Goal: Task Accomplishment & Management: Use online tool/utility

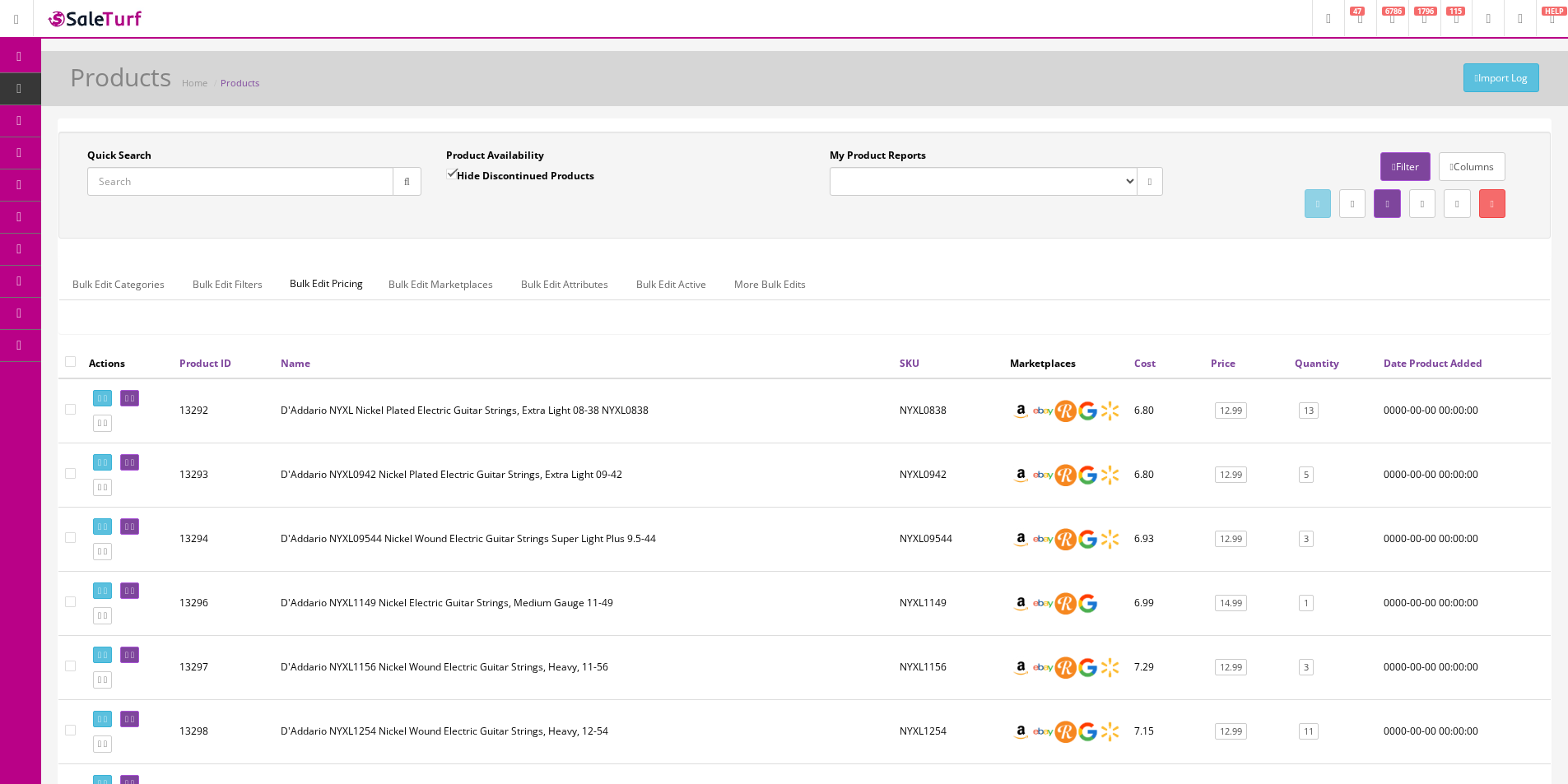
click at [1146, 108] on div "Import Log Products Home Products Quick Search Date From Product Availability H…" at bounding box center [804, 762] width 1527 height 1422
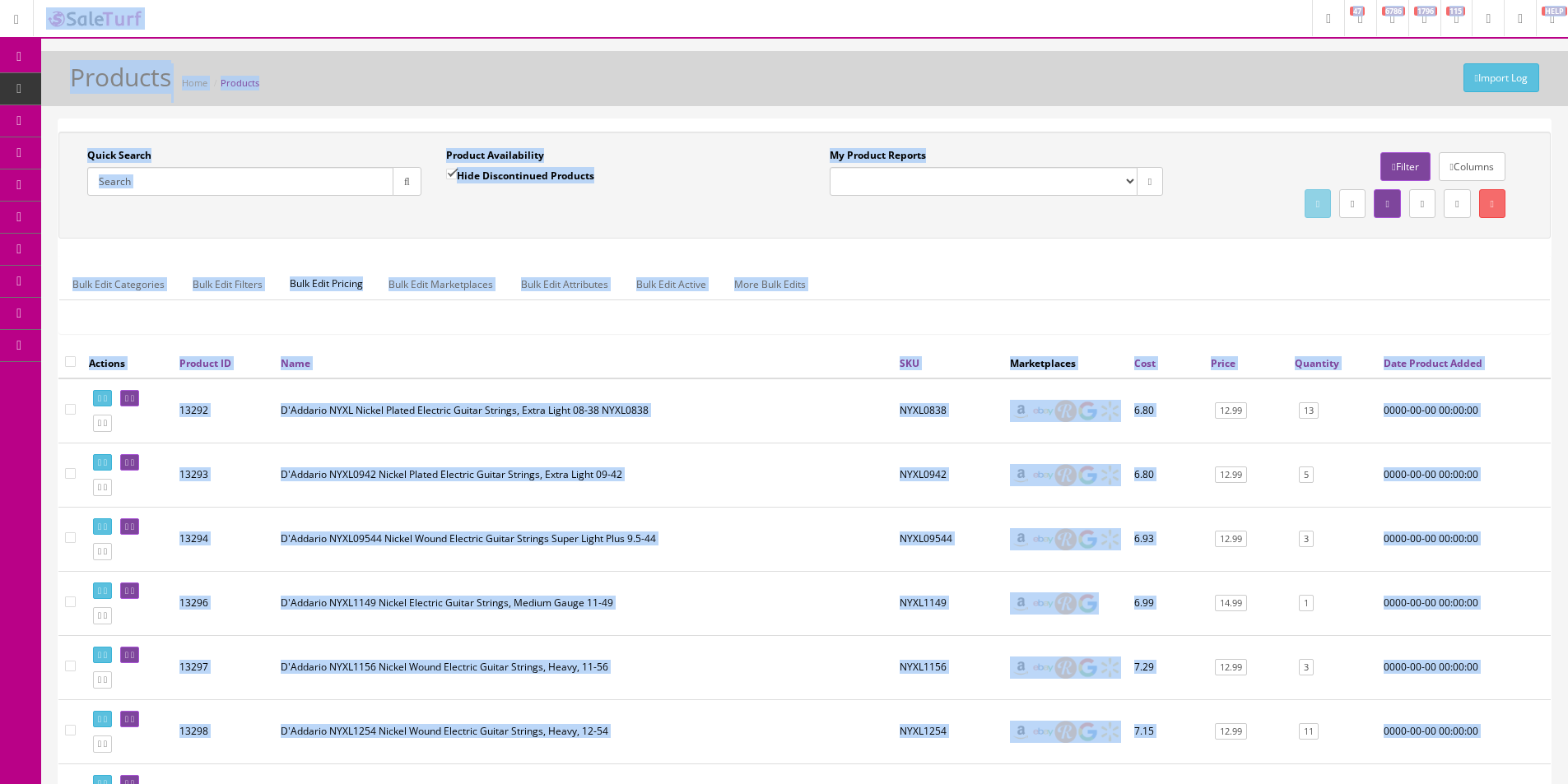
click at [1153, 116] on div "Import Log Products Home Products Quick Search Date From Product Availability H…" at bounding box center [804, 762] width 1527 height 1422
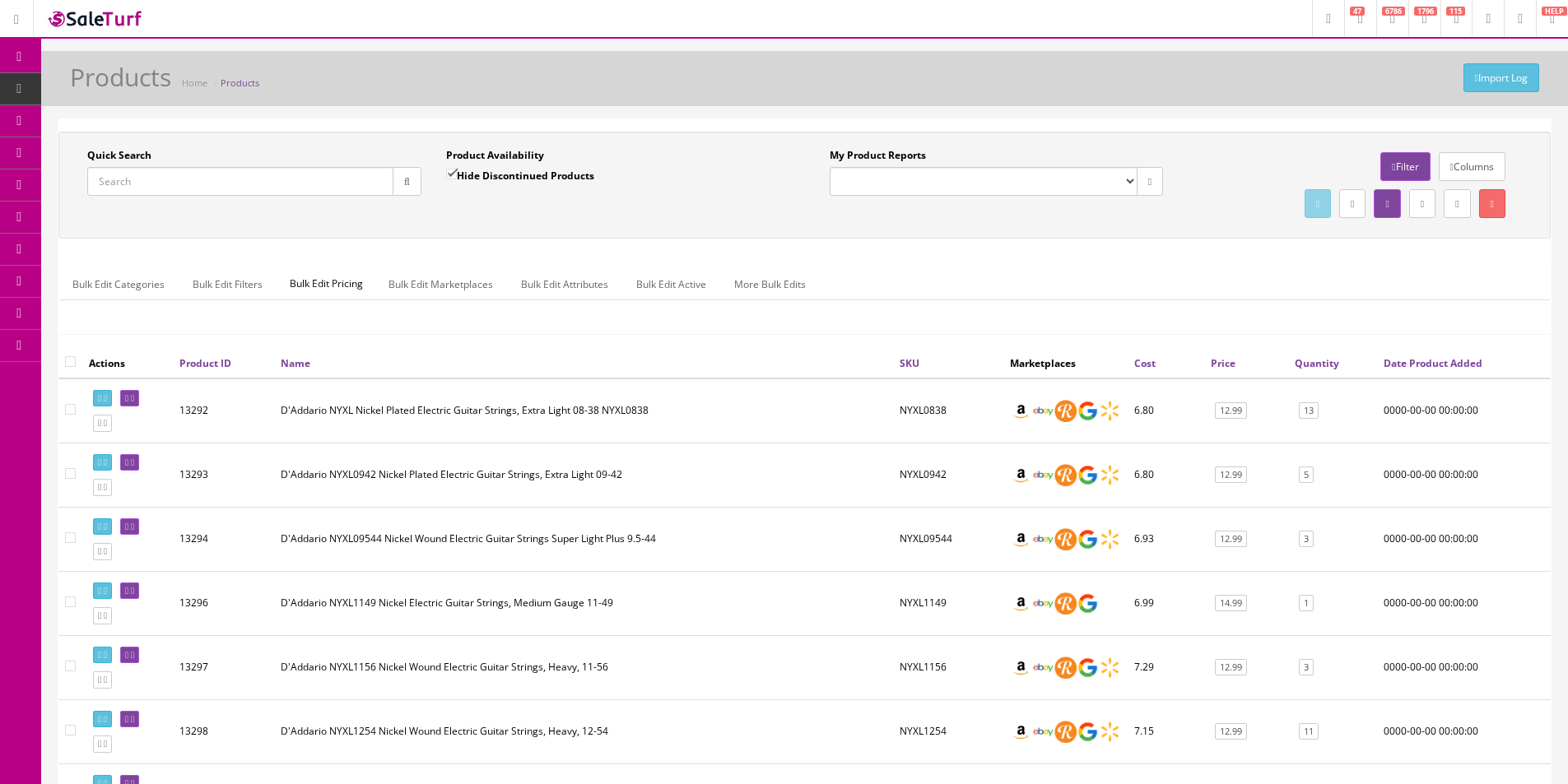
drag, startPoint x: 1153, startPoint y: 116, endPoint x: 1293, endPoint y: 5, distance: 178.7
click at [1154, 115] on div "Import Log Products Home Products Quick Search Date From Product Availability H…" at bounding box center [804, 762] width 1527 height 1422
click at [159, 173] on input "Quick Search" at bounding box center [240, 181] width 306 height 29
click at [159, 174] on input "Quick Search" at bounding box center [240, 181] width 306 height 29
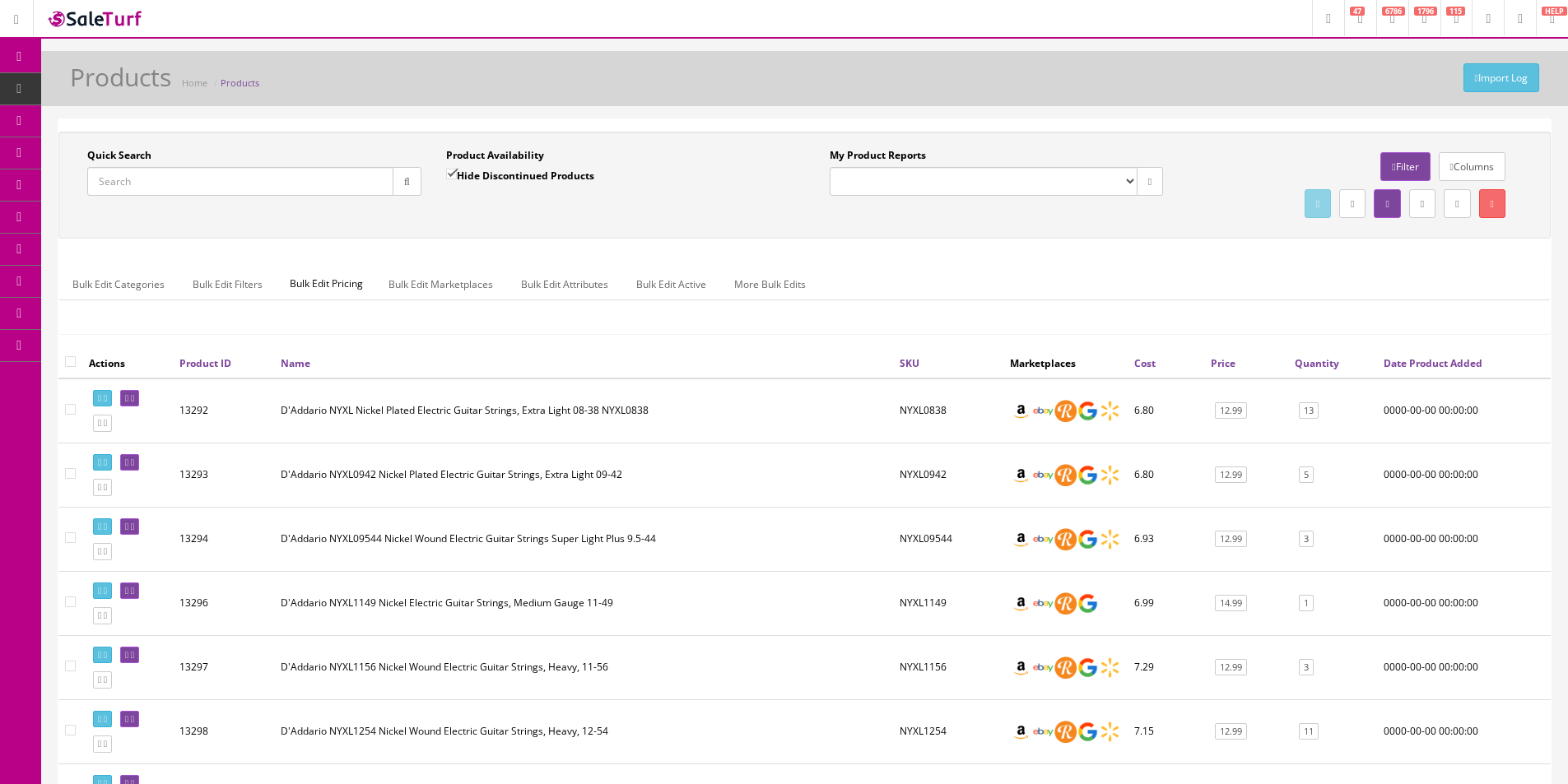
click at [159, 174] on input "Quick Search" at bounding box center [240, 181] width 306 height 29
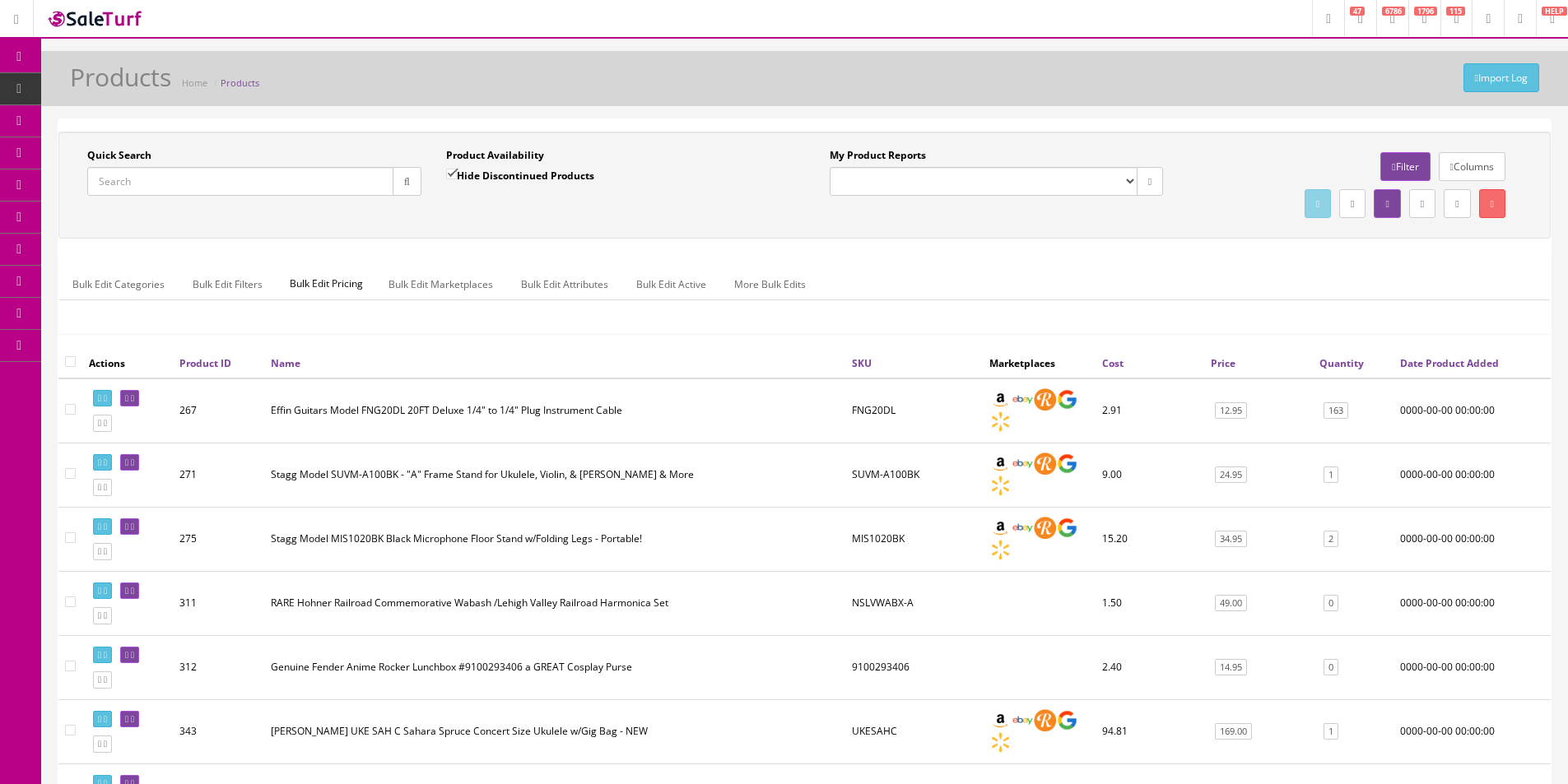
click at [1139, 239] on div "Quick Search Date From Product Availability Hide Discontinued Products Date To …" at bounding box center [804, 184] width 1492 height 107
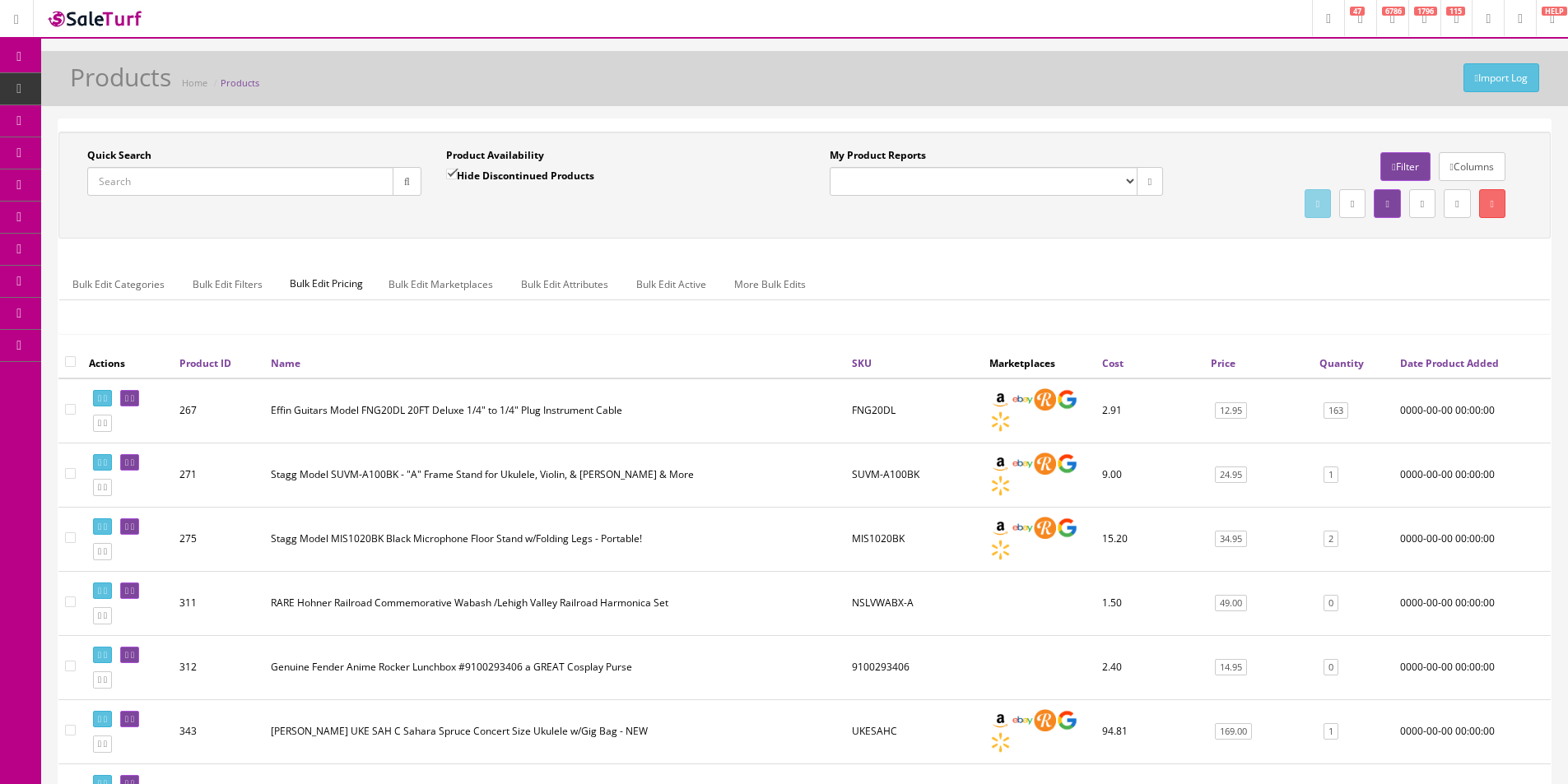
drag, startPoint x: 1139, startPoint y: 239, endPoint x: 1204, endPoint y: 136, distance: 121.8
click at [1139, 239] on div "Quick Search Date From Product Availability Hide Discontinued Products Date To …" at bounding box center [804, 240] width 1492 height 217
click at [196, 177] on input "Quick Search" at bounding box center [240, 181] width 306 height 29
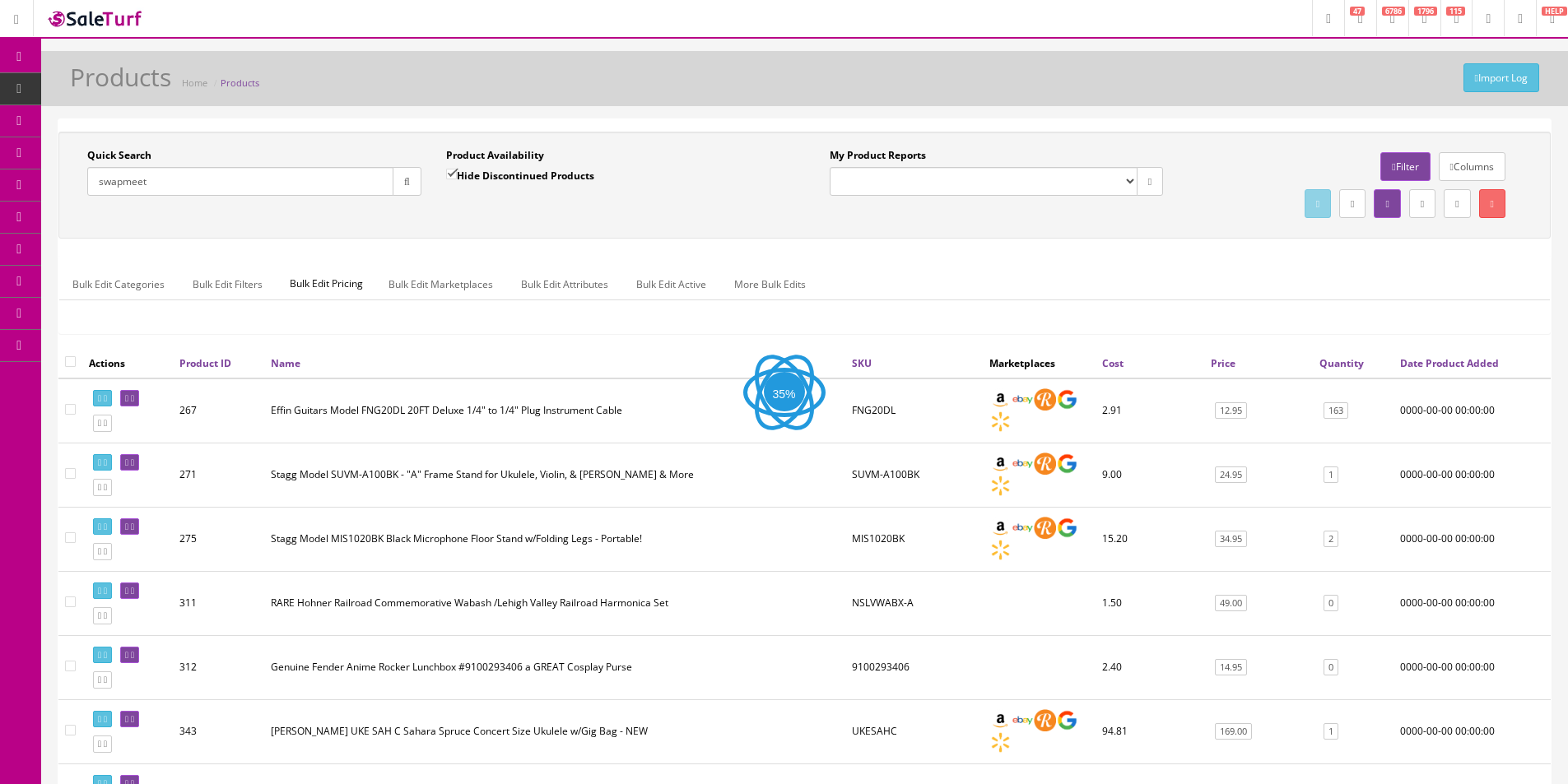
type input "swapmeet"
click at [483, 173] on label "Hide Discontinued Products" at bounding box center [520, 175] width 148 height 17
click at [457, 173] on input "Hide Discontinued Products" at bounding box center [451, 174] width 11 height 11
checkbox input "false"
click at [424, 183] on div "Quick Search swapmeet Date From" at bounding box center [254, 178] width 359 height 60
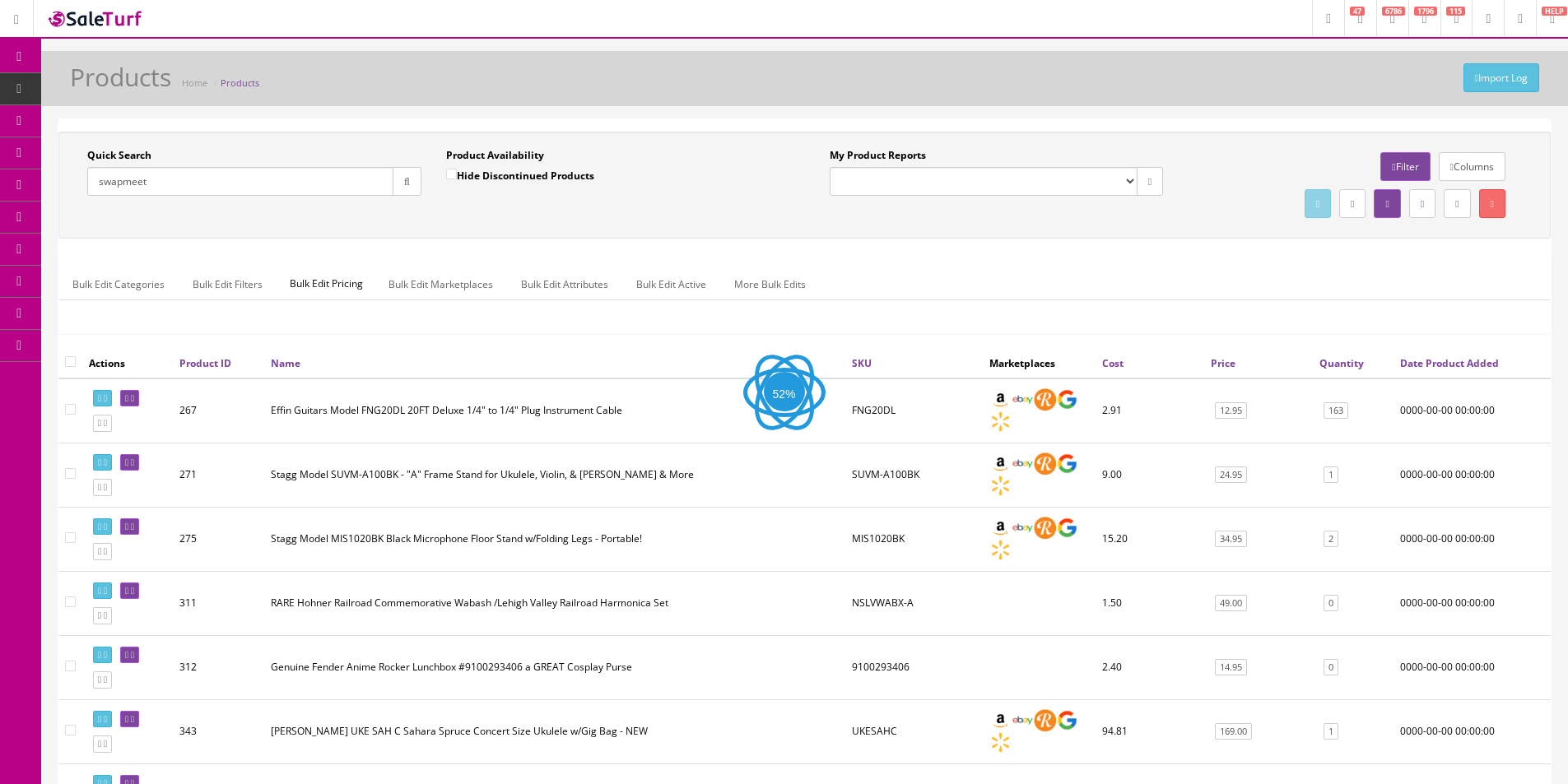
click at [420, 187] on button "button" at bounding box center [407, 181] width 29 height 29
click at [487, 213] on div "Quick Search swapmeet Date From Product Availability Hide Discontinued Products…" at bounding box center [804, 185] width 1484 height 74
click at [487, 214] on div "Quick Search swapmeet Date From Product Availability Hide Discontinued Products…" at bounding box center [804, 185] width 1484 height 74
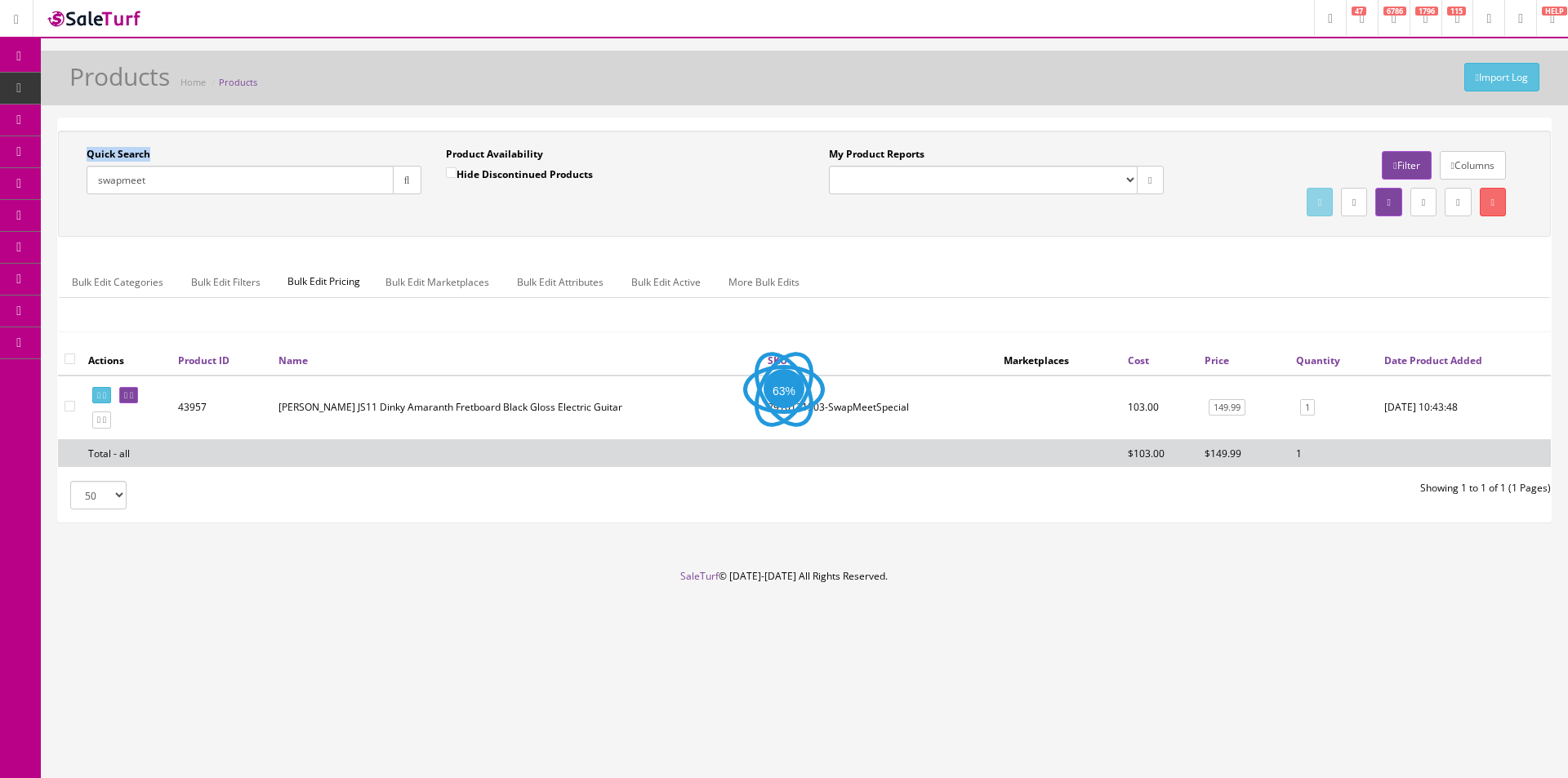
click at [483, 212] on div "Quick Search swapmeet Date From Product Availability Hide Discontinued Products…" at bounding box center [805, 184] width 1485 height 74
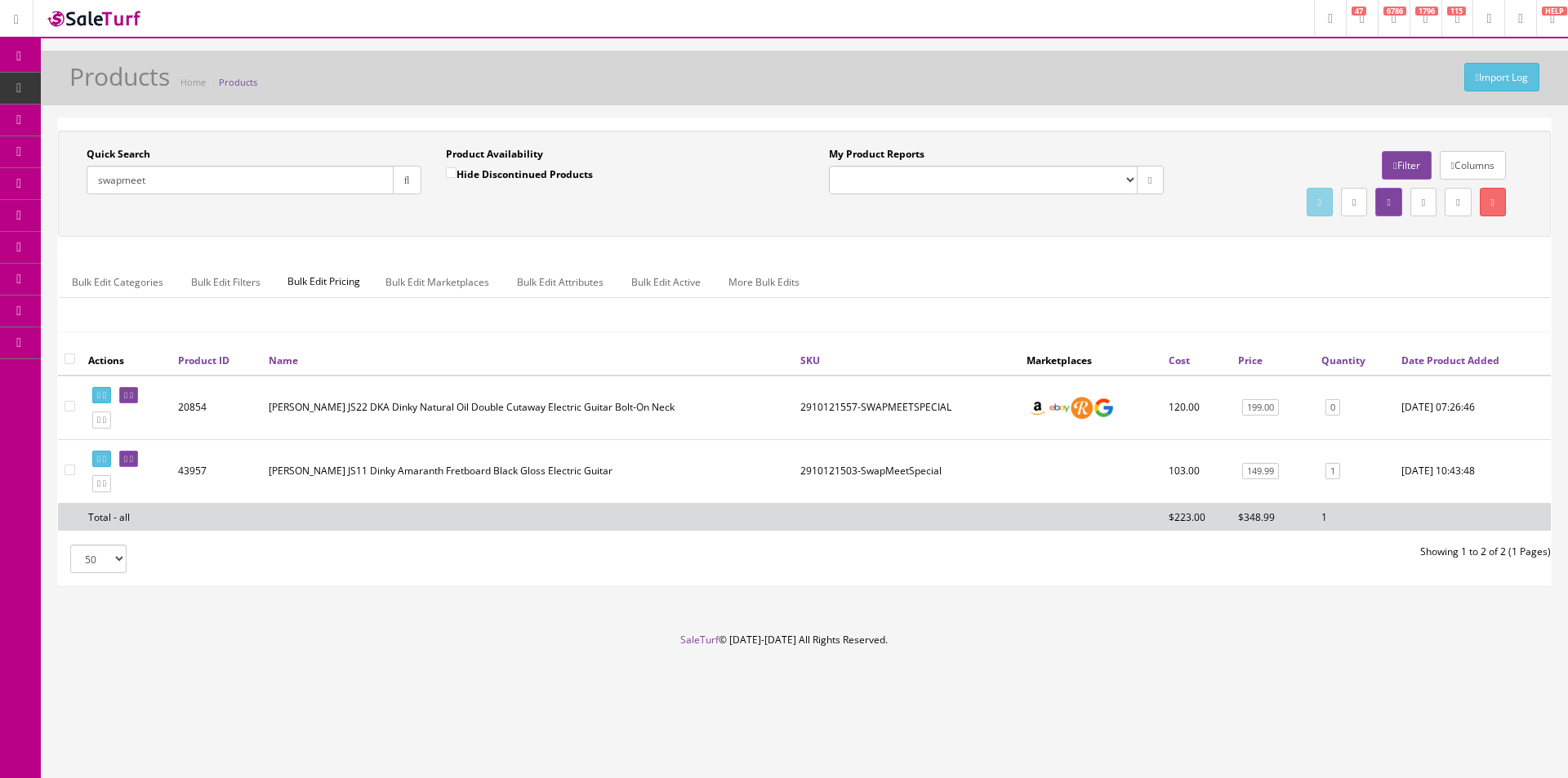
click at [903, 465] on td "2910121503-SwapMeetSpecial" at bounding box center [907, 471] width 226 height 63
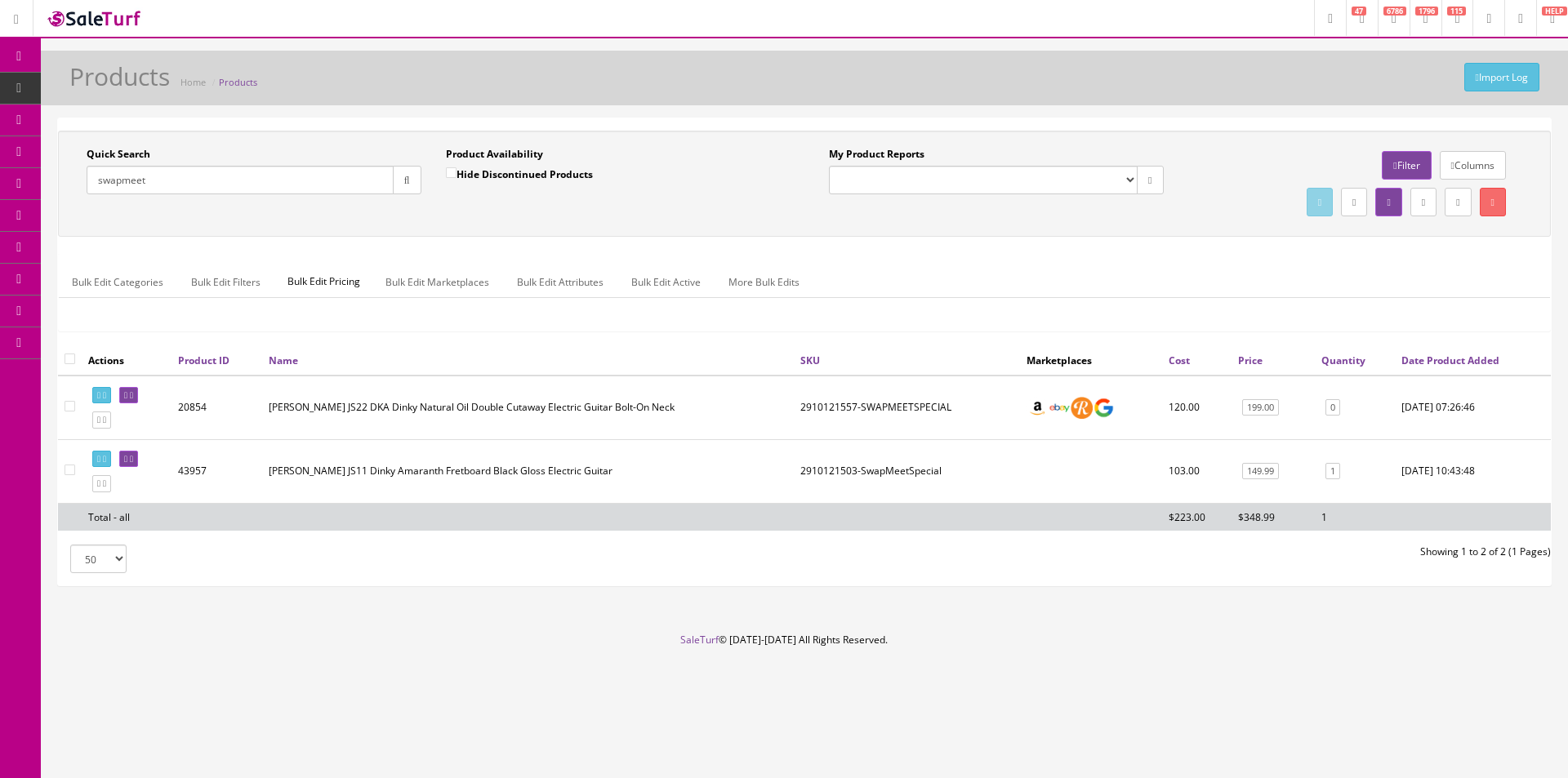
click at [903, 465] on td "2910121503-SwapMeetSpecial" at bounding box center [907, 471] width 226 height 63
click at [824, 406] on td "2910121557-SWAPMEETSPECIAL" at bounding box center [907, 408] width 226 height 64
copy td "2910121557"
click at [1083, 276] on ul "Bulk Edit Categories Bulk Edit Filters Bulk Edit Pricing Bulk Edit Marketplaces…" at bounding box center [805, 282] width 1492 height 32
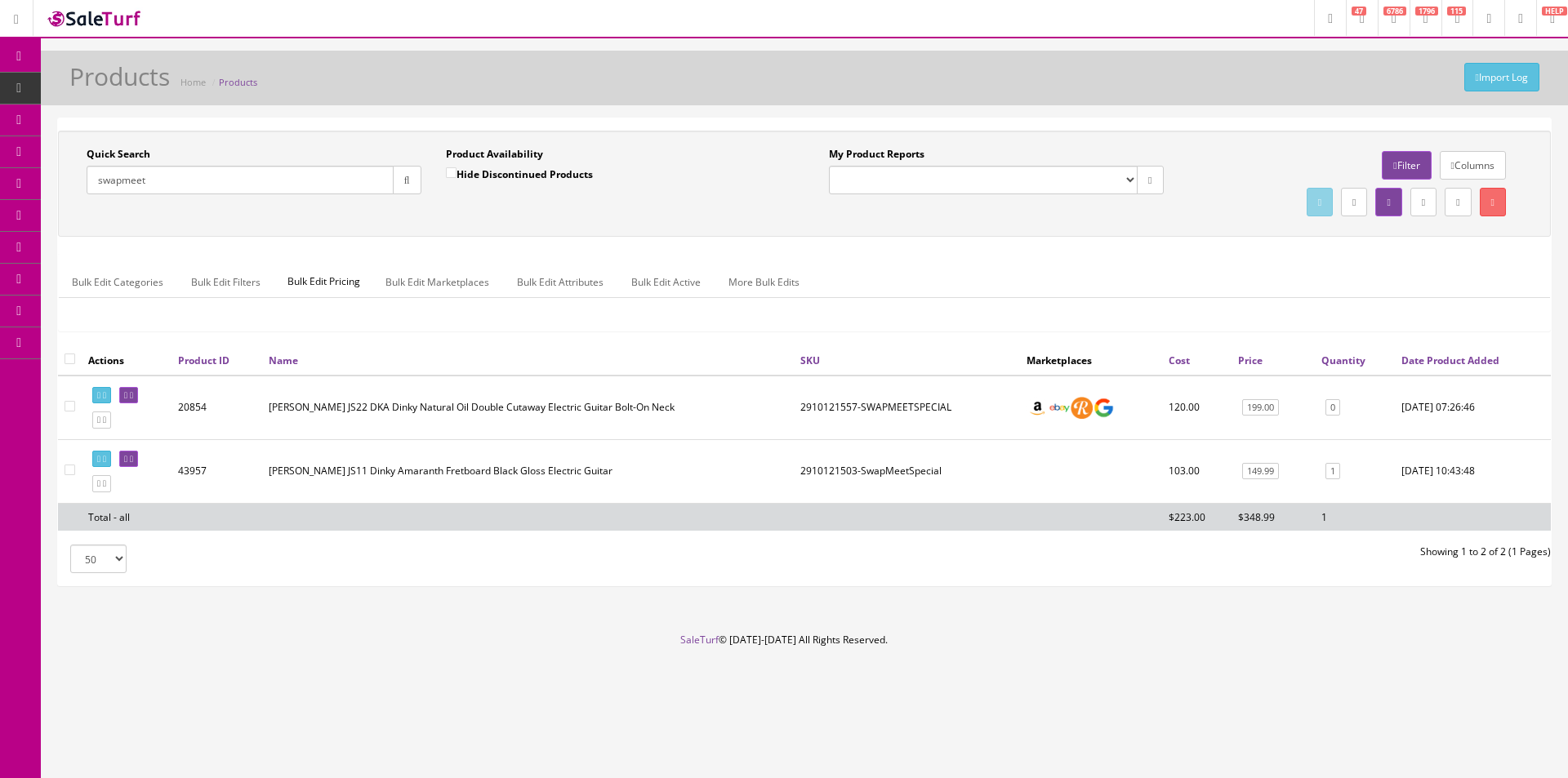
click at [1083, 276] on ul "Bulk Edit Categories Bulk Edit Filters Bulk Edit Pricing Bulk Edit Marketplaces…" at bounding box center [805, 282] width 1492 height 32
click at [1083, 275] on ul "Bulk Edit Categories Bulk Edit Filters Bulk Edit Pricing Bulk Edit Marketplaces…" at bounding box center [805, 282] width 1492 height 32
click at [1082, 275] on ul "Bulk Edit Categories Bulk Edit Filters Bulk Edit Pricing Bulk Edit Marketplaces…" at bounding box center [805, 282] width 1492 height 32
click at [946, 292] on ul "Bulk Edit Categories Bulk Edit Filters Bulk Edit Pricing Bulk Edit Marketplaces…" at bounding box center [805, 282] width 1492 height 32
